Goal: Task Accomplishment & Management: Manage account settings

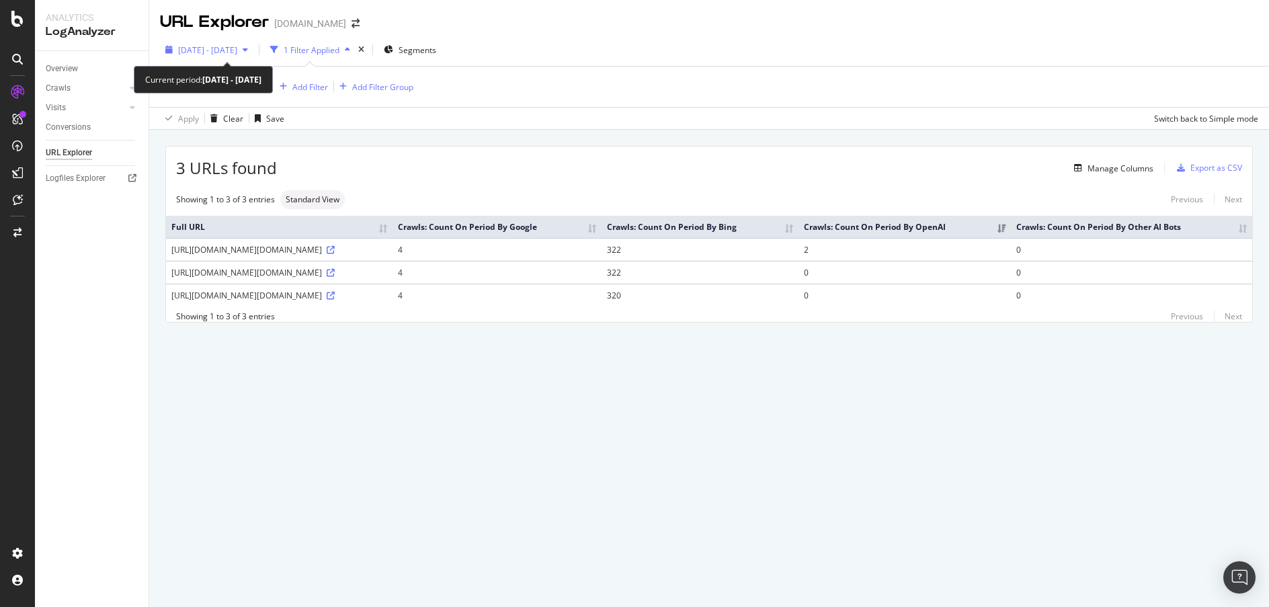
click at [248, 48] on icon "button" at bounding box center [245, 50] width 5 height 8
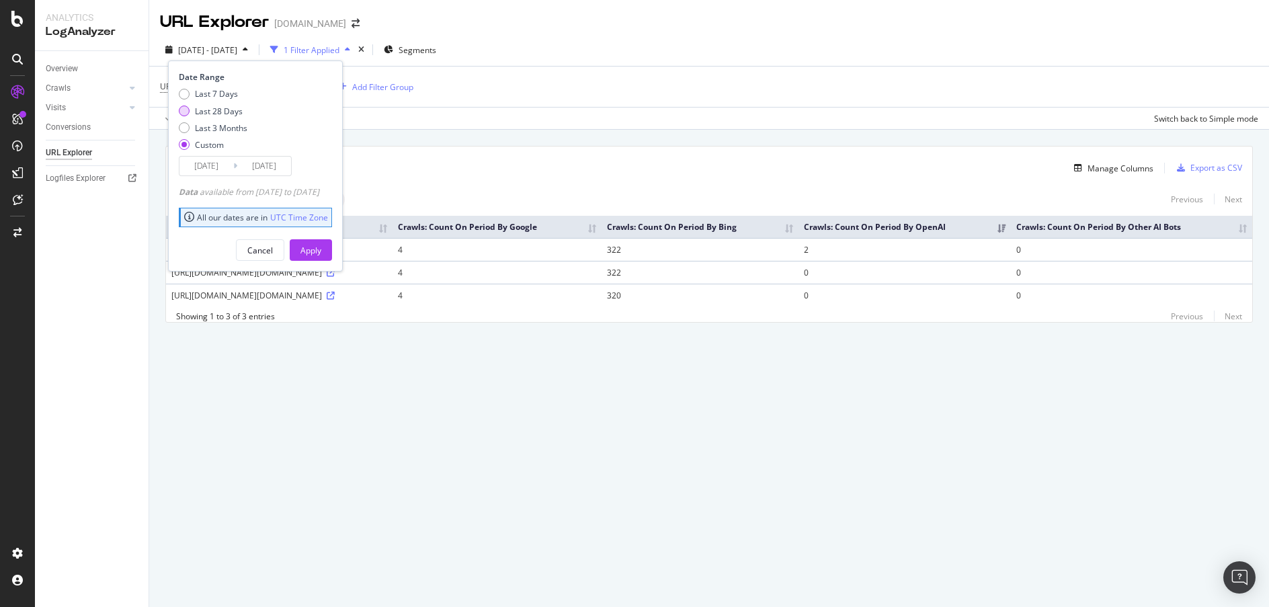
click at [221, 115] on div "Last 28 Days" at bounding box center [219, 111] width 48 height 11
type input "[DATE]"
click at [321, 254] on div "Apply" at bounding box center [310, 250] width 21 height 11
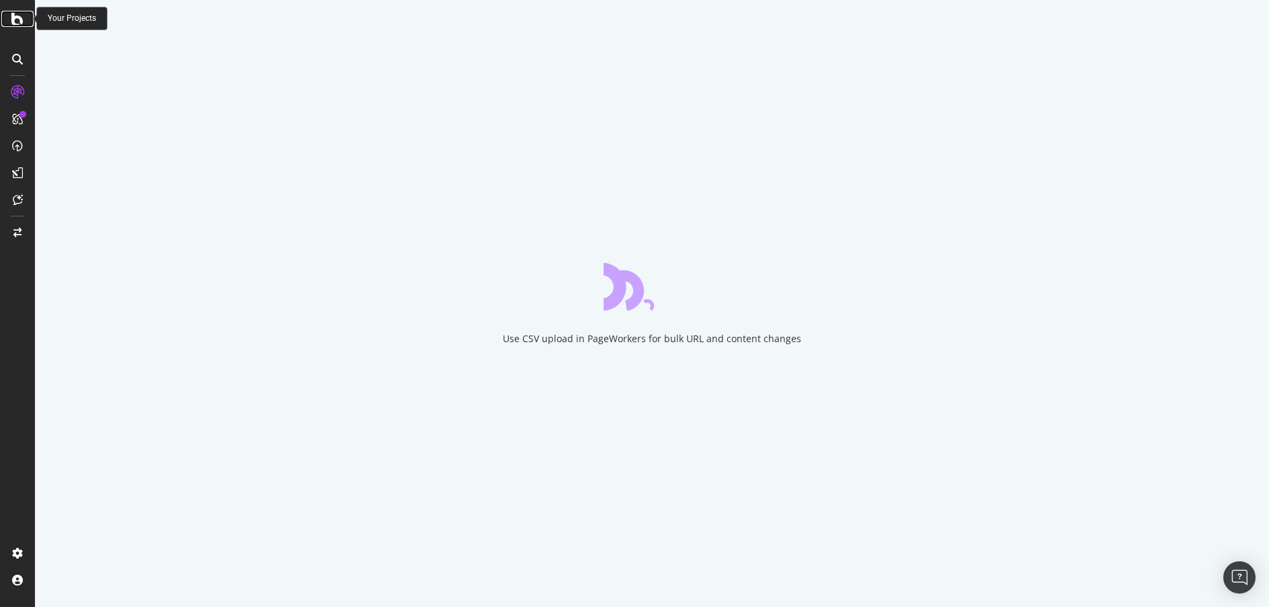
click at [19, 16] on icon at bounding box center [17, 19] width 12 height 16
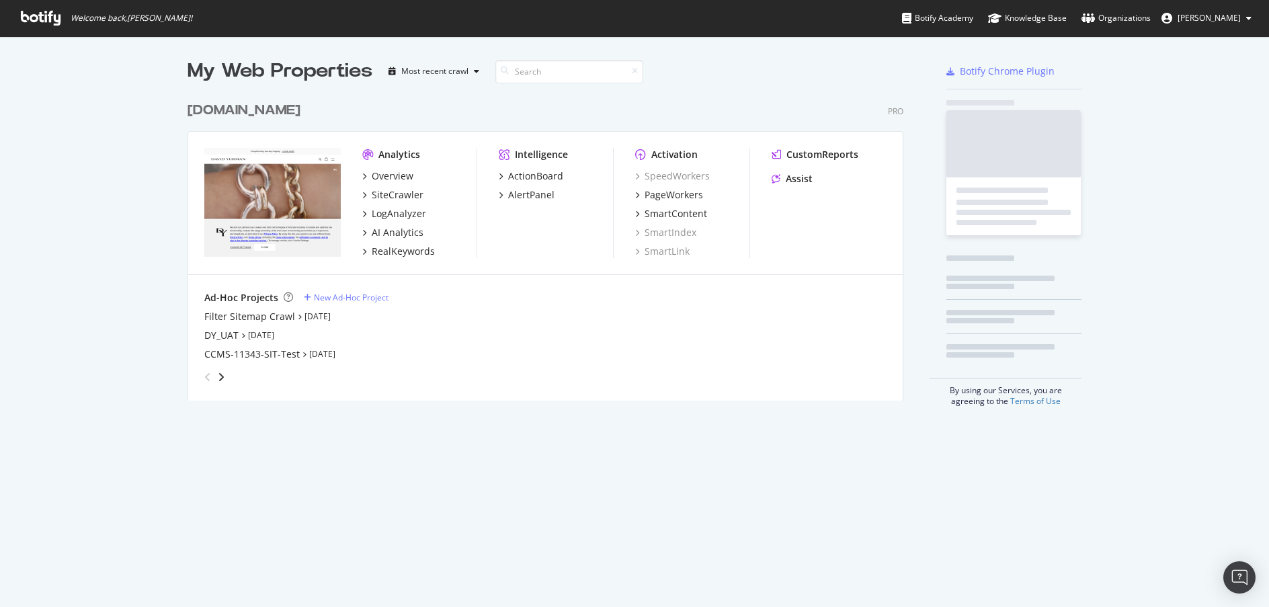
scroll to position [597, 1249]
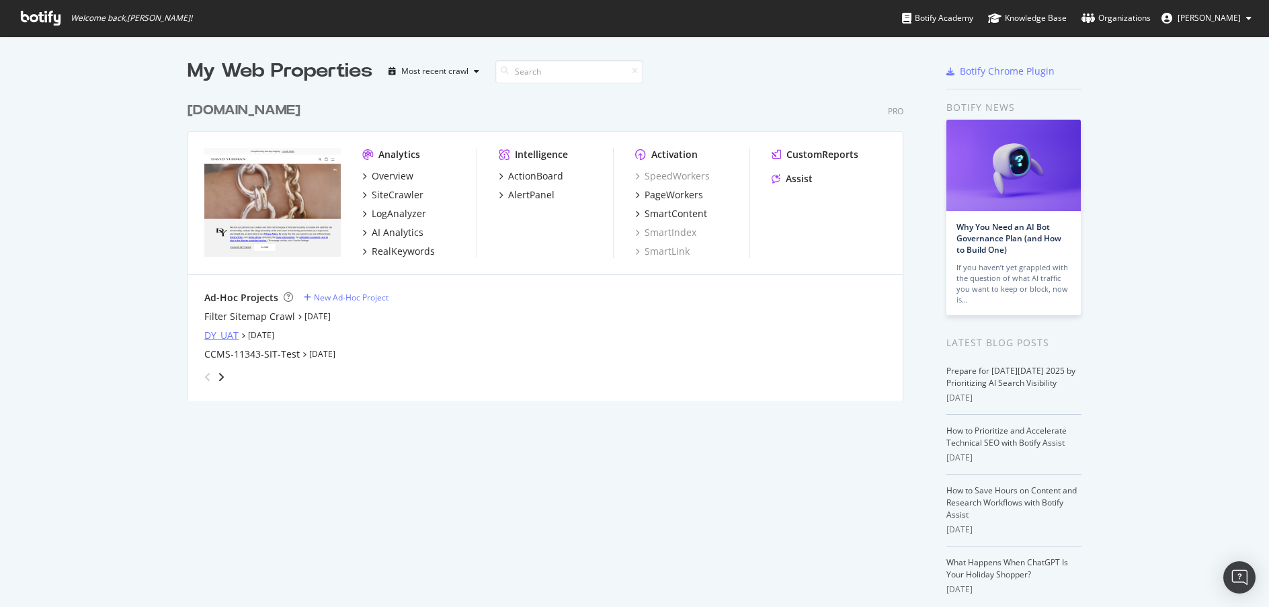
click at [217, 331] on div "DY_UAT" at bounding box center [221, 335] width 34 height 13
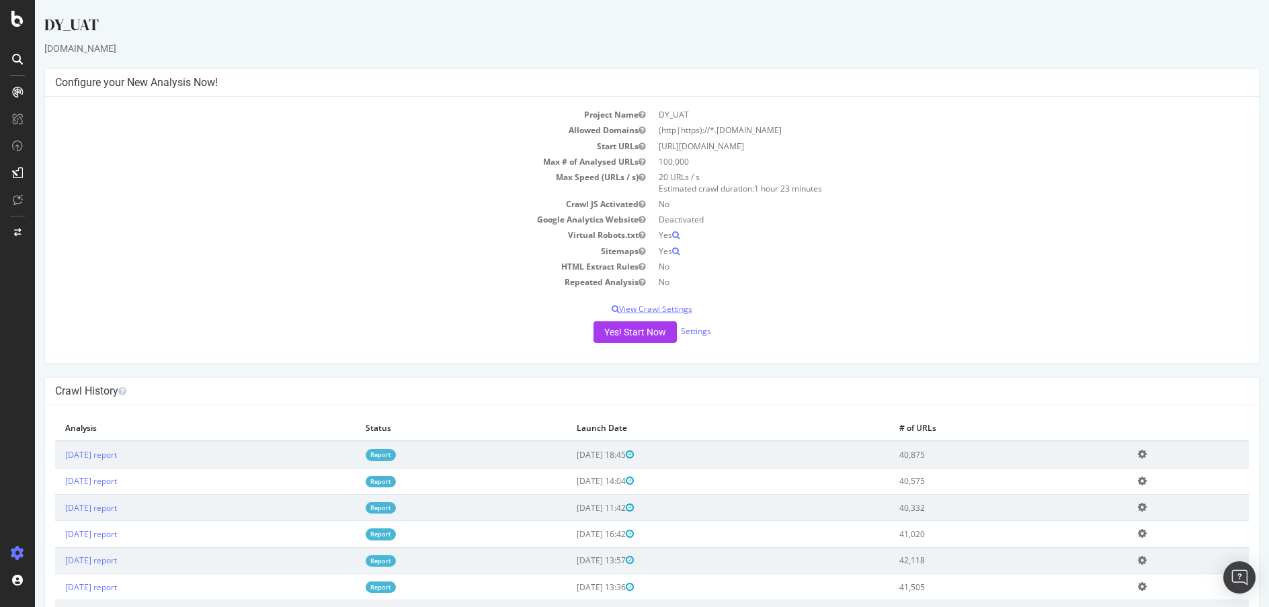
click at [671, 304] on p "View Crawl Settings" at bounding box center [652, 308] width 1194 height 11
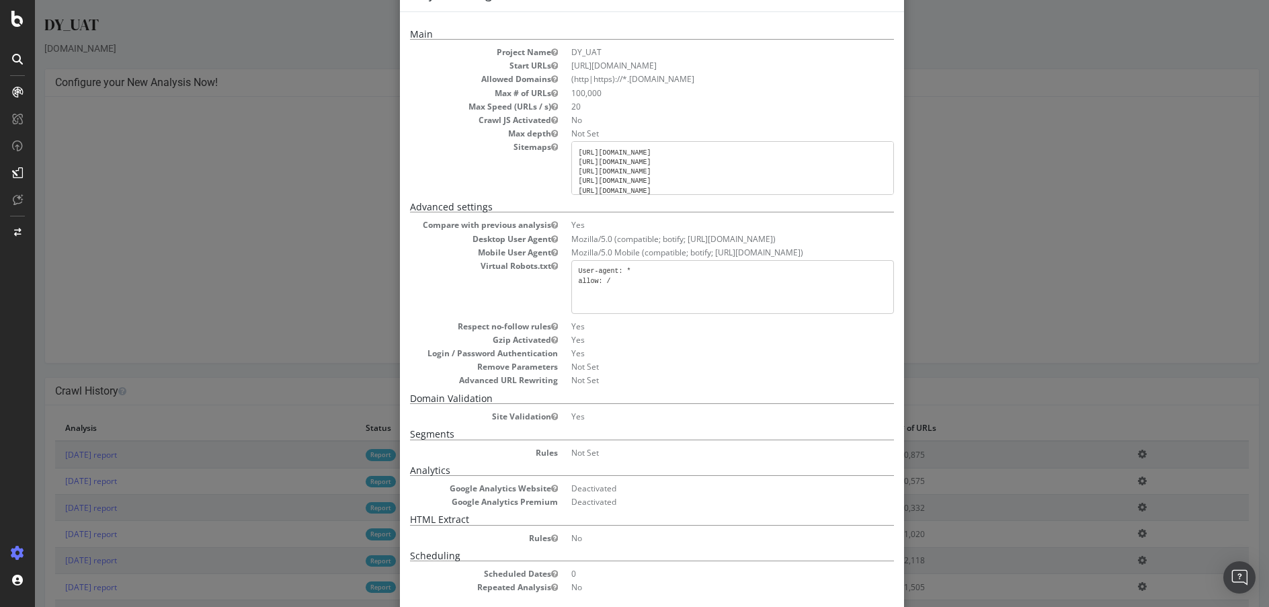
scroll to position [114, 0]
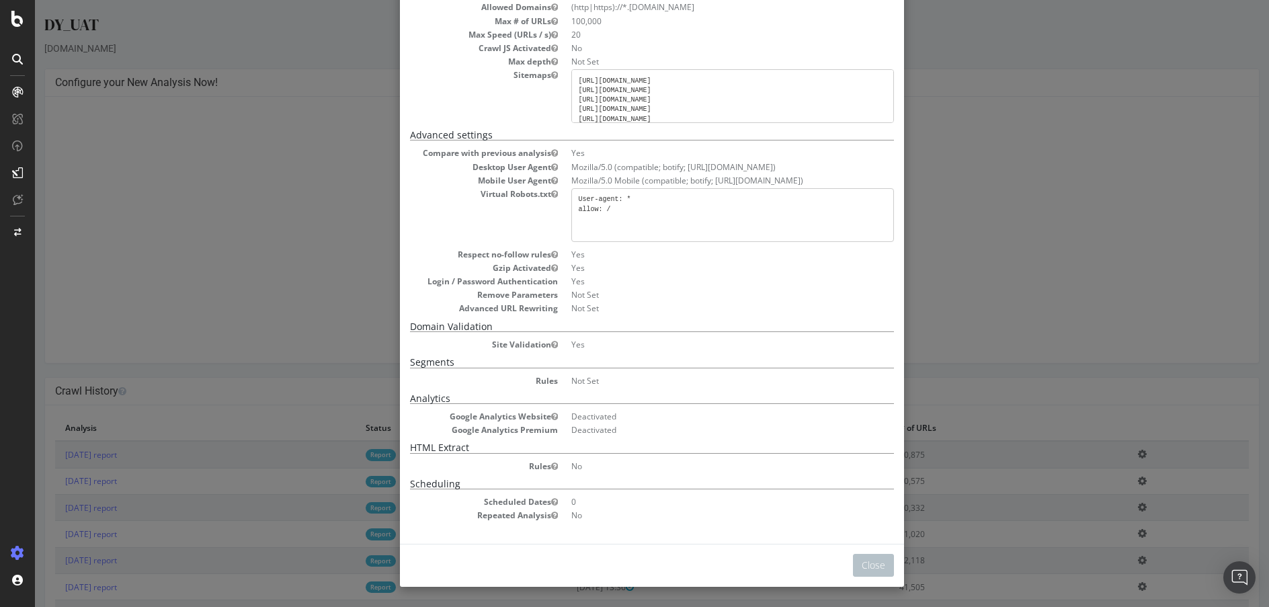
click at [823, 102] on pre "[URL][DOMAIN_NAME] [URL][DOMAIN_NAME] [URL][DOMAIN_NAME] [URL][DOMAIN_NAME] [UR…" at bounding box center [732, 96] width 323 height 54
click at [1045, 101] on div "× Close Project Settings Main Project Name DY_UAT Start URLs [URL][DOMAIN_NAME]…" at bounding box center [652, 303] width 1234 height 607
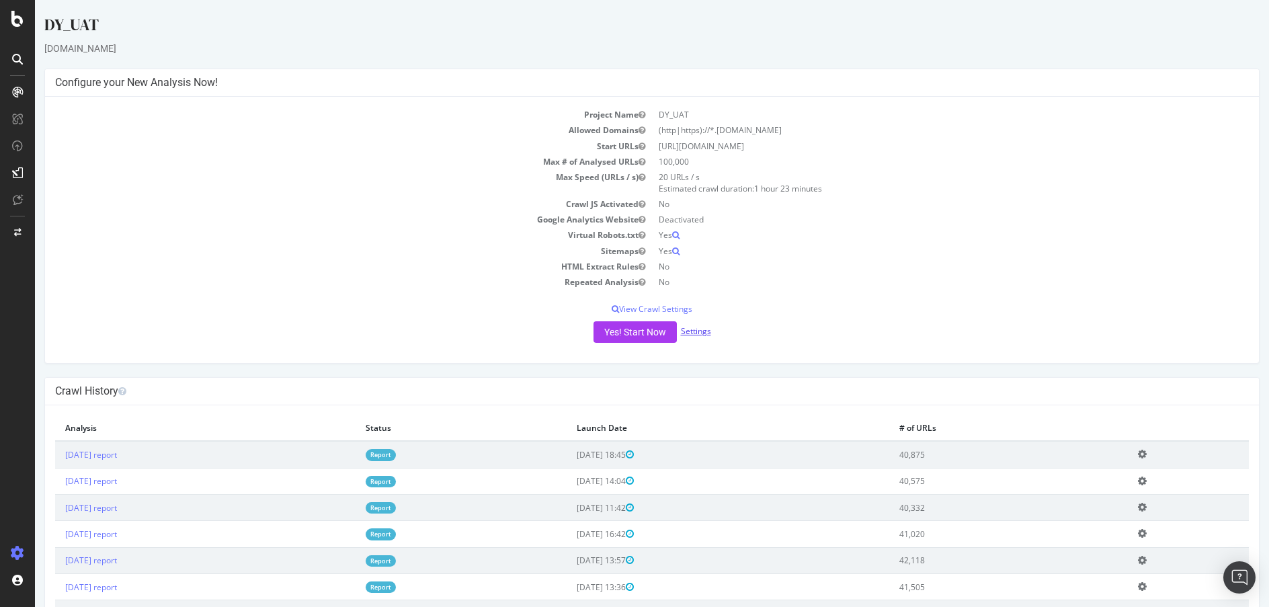
click at [683, 329] on link "Settings" at bounding box center [696, 330] width 30 height 11
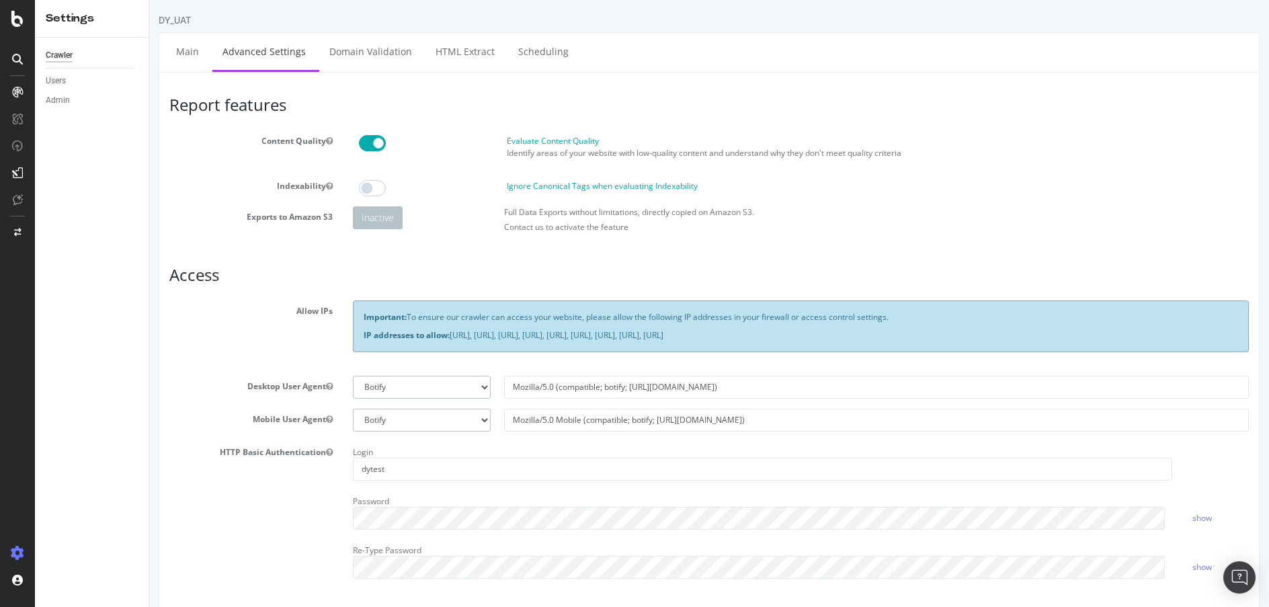
click at [476, 388] on select "Botify Googlebot Chrome Firefox Edge Custom" at bounding box center [422, 387] width 138 height 23
click at [486, 358] on div "Important: To ensure our crawler can access your website, please allow the foll…" at bounding box center [801, 332] width 916 height 65
click at [479, 389] on select "Botify Googlebot Chrome Firefox Edge Custom" at bounding box center [422, 387] width 138 height 23
click at [476, 389] on select "Botify Googlebot Chrome Firefox Edge Custom" at bounding box center [422, 387] width 138 height 23
